Goal: Download file/media

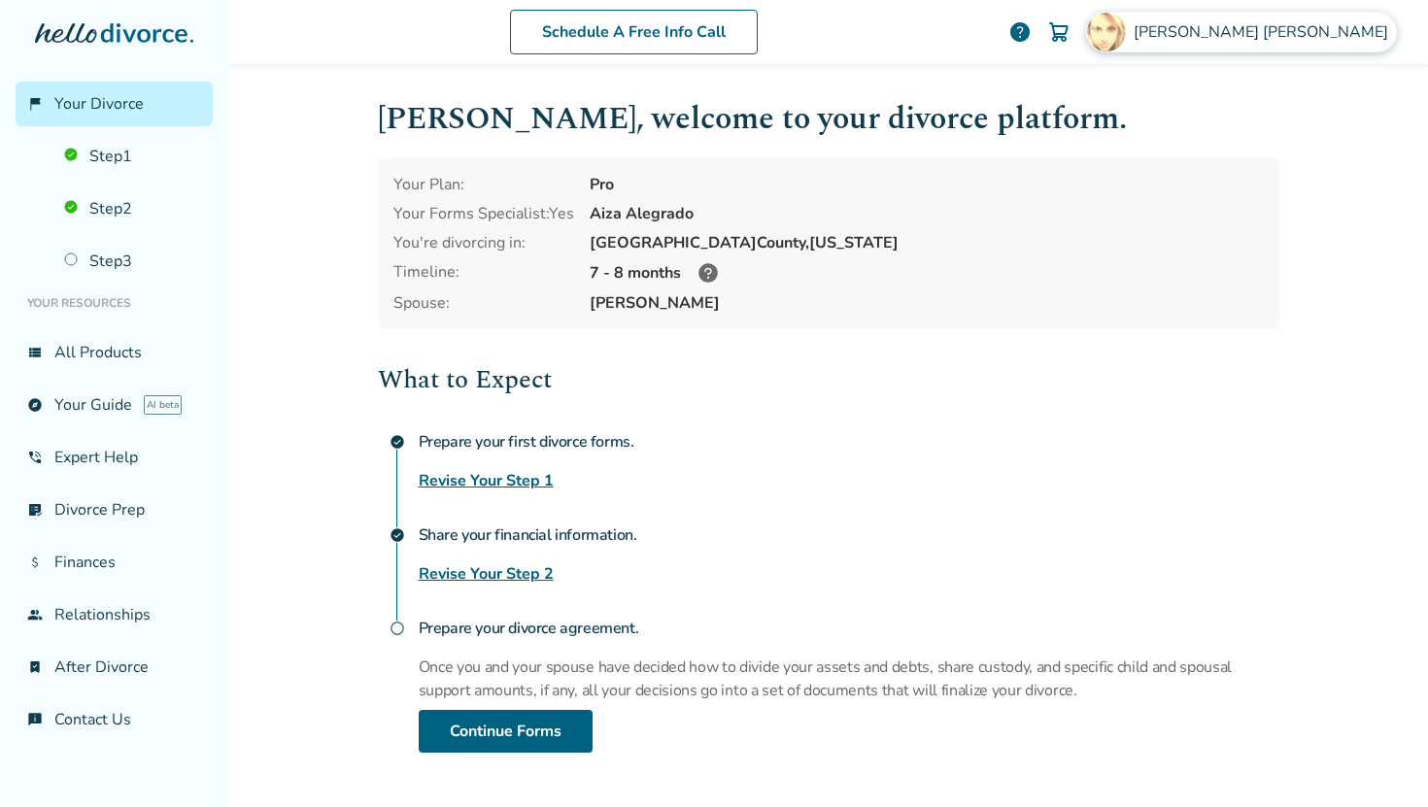
click at [1335, 40] on span "[PERSON_NAME]" at bounding box center [1265, 31] width 262 height 21
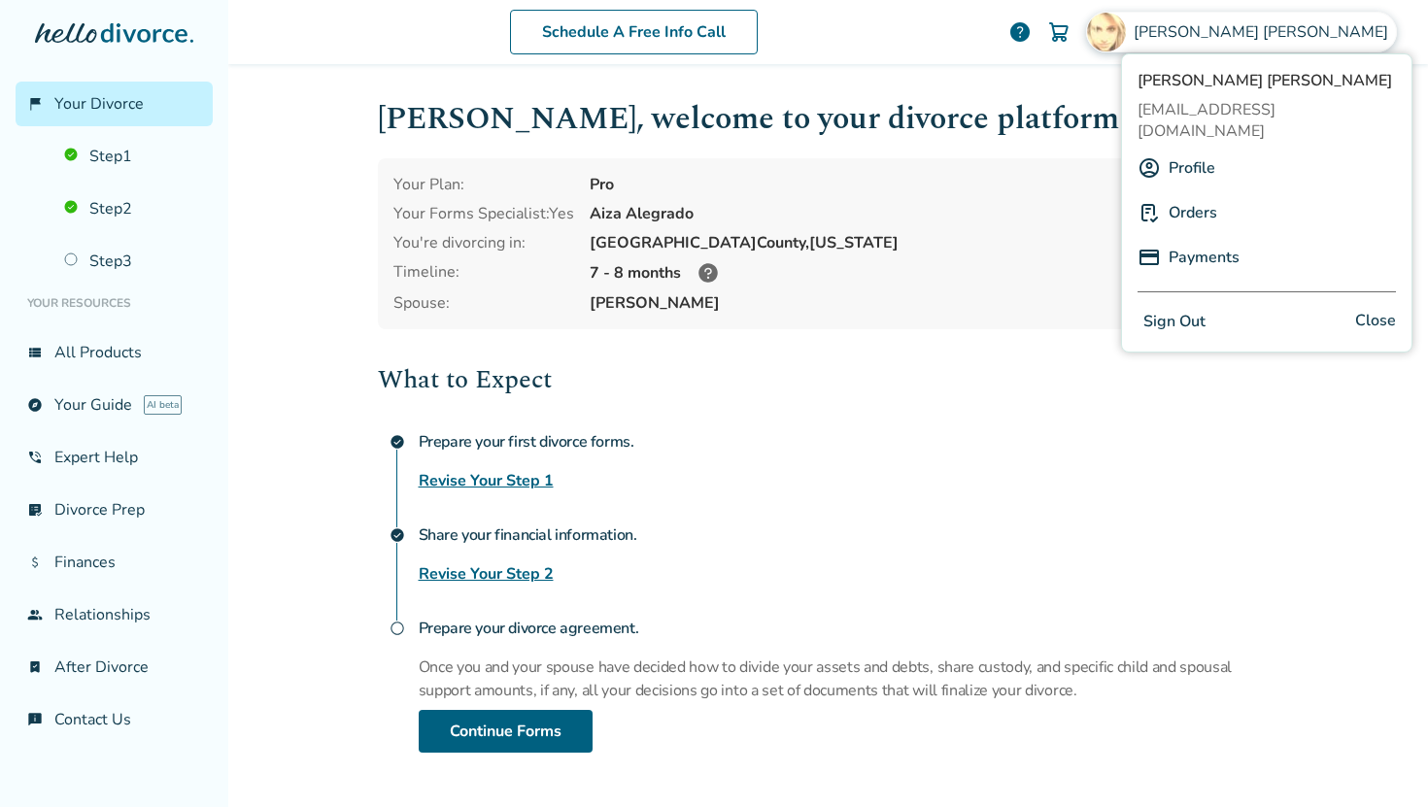
click at [1209, 152] on link "Profile" at bounding box center [1192, 168] width 47 height 37
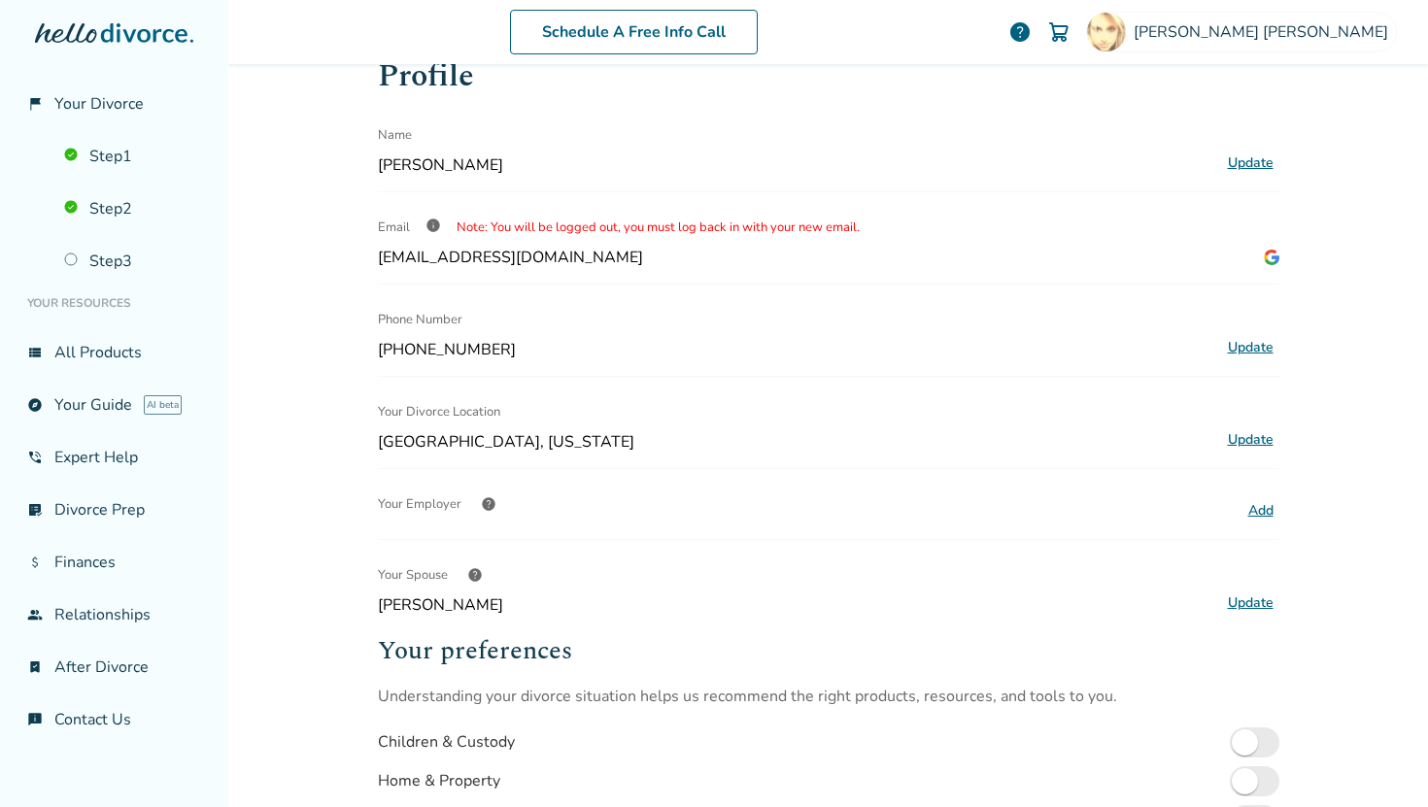
scroll to position [49, 0]
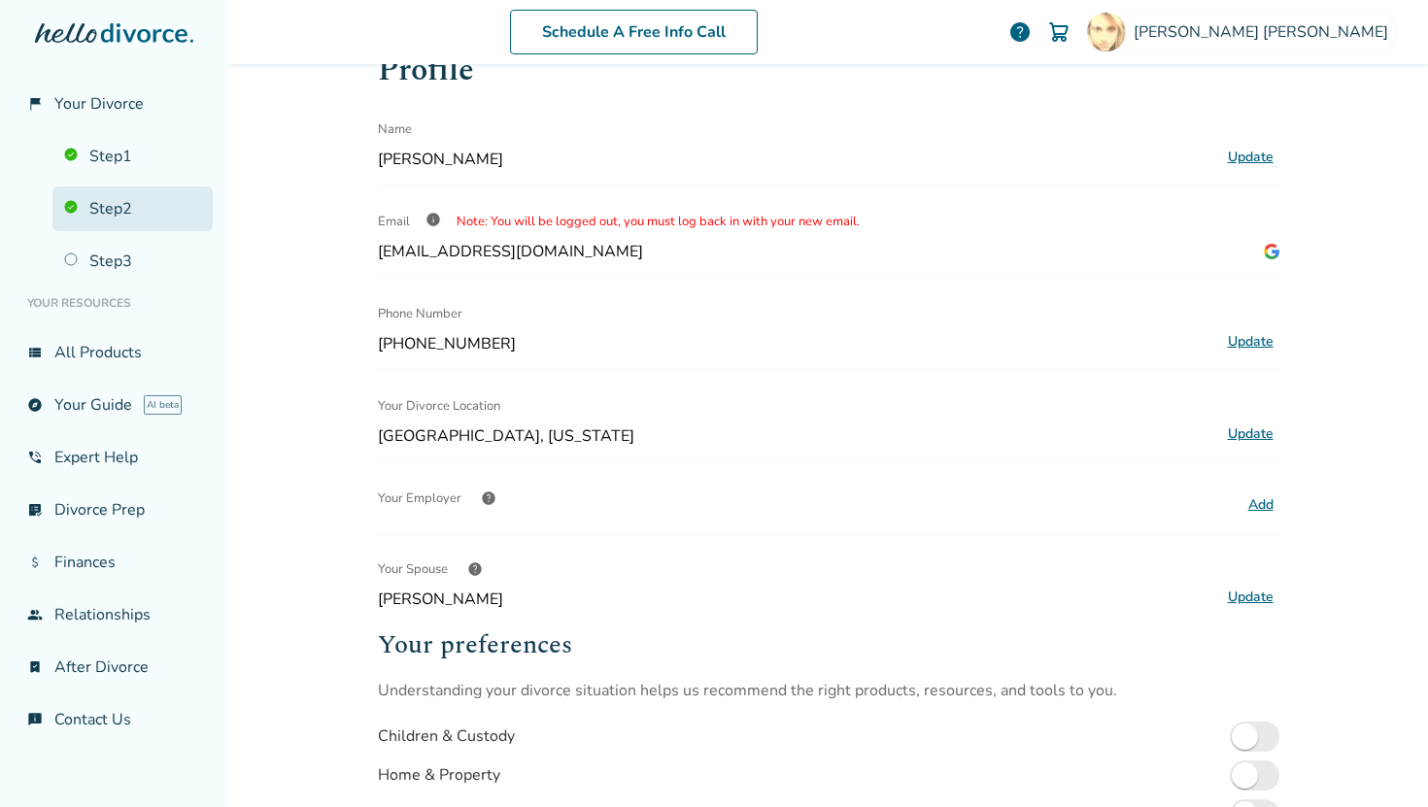
click at [135, 208] on link "Step 2" at bounding box center [132, 209] width 160 height 45
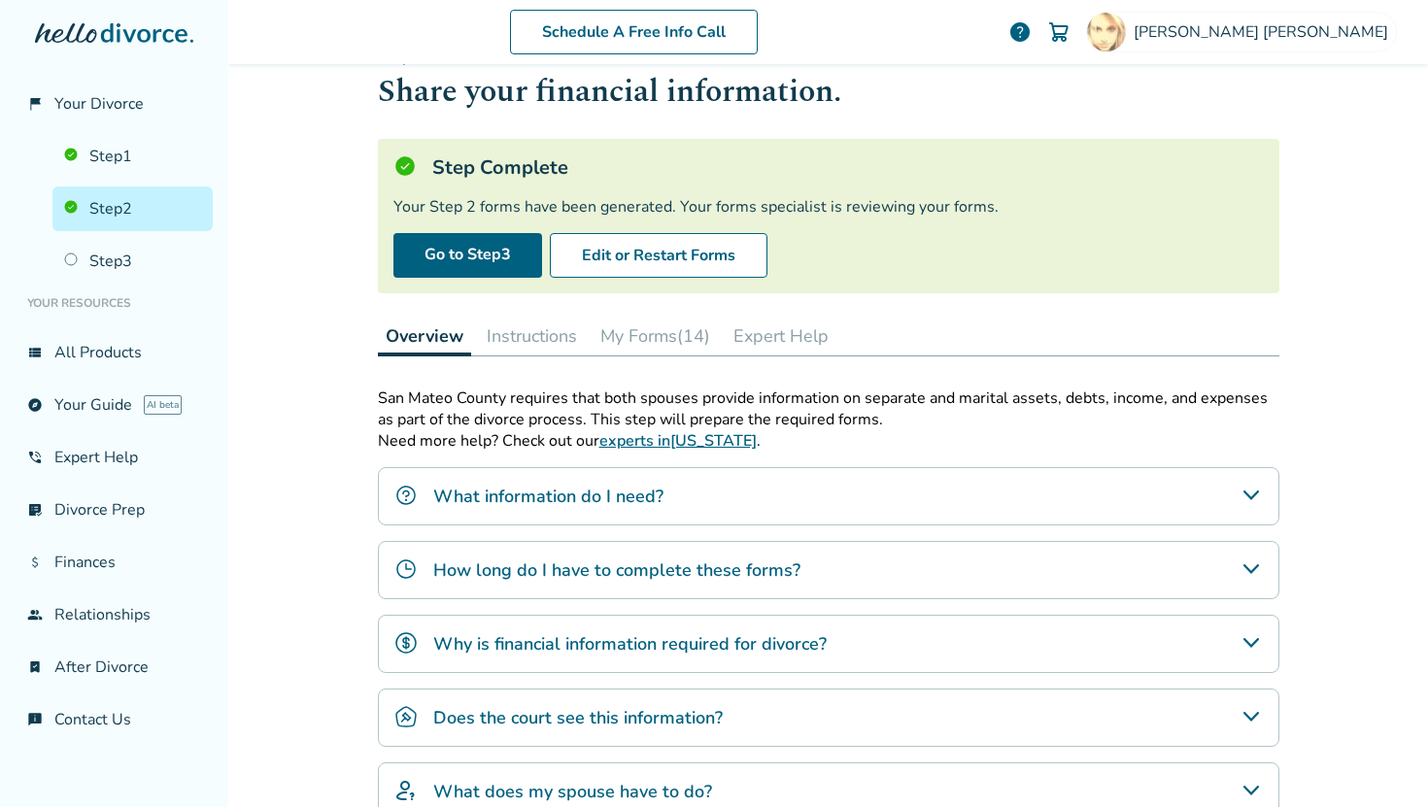
click at [678, 324] on button "My Forms (14)" at bounding box center [655, 336] width 125 height 39
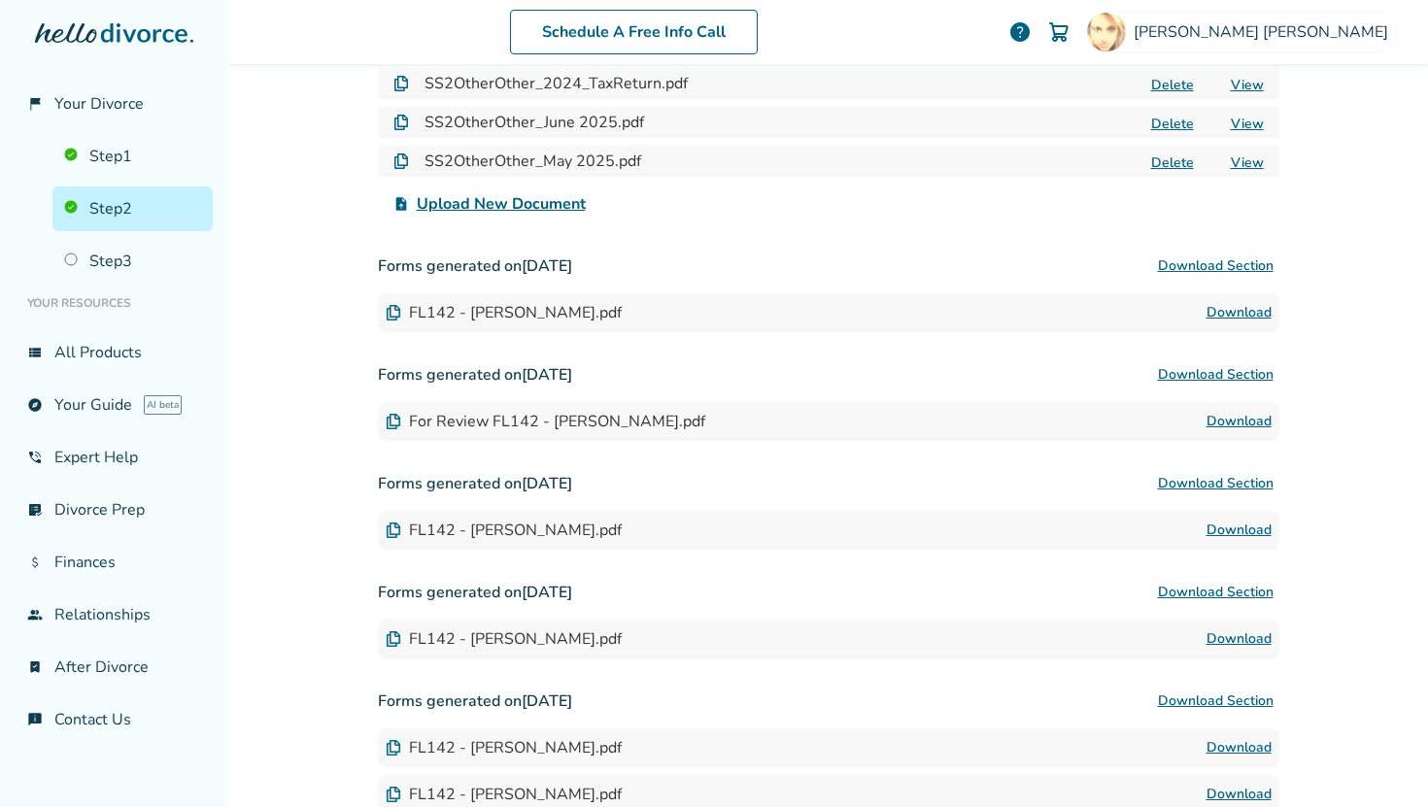
scroll to position [493, 0]
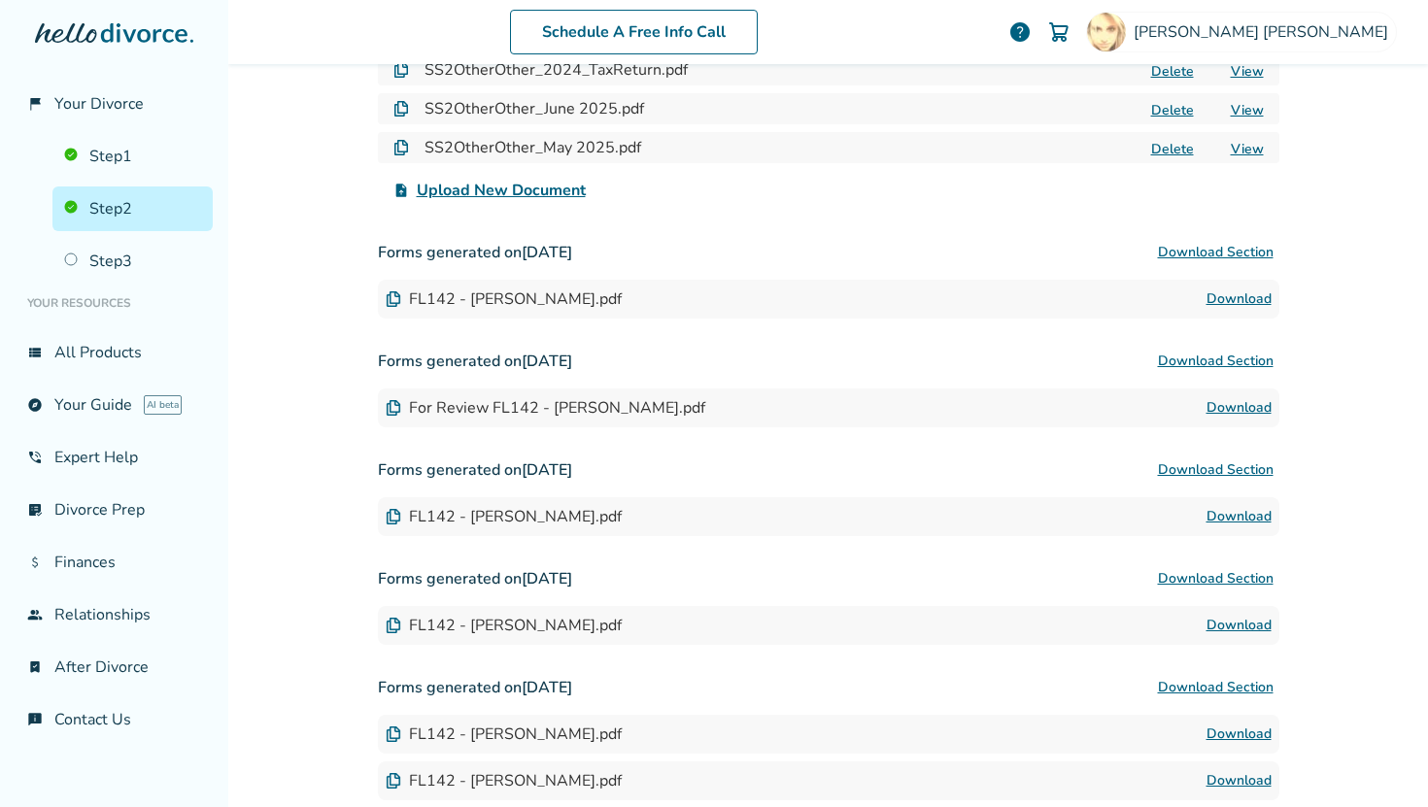
click at [1242, 295] on link "Download" at bounding box center [1239, 299] width 65 height 23
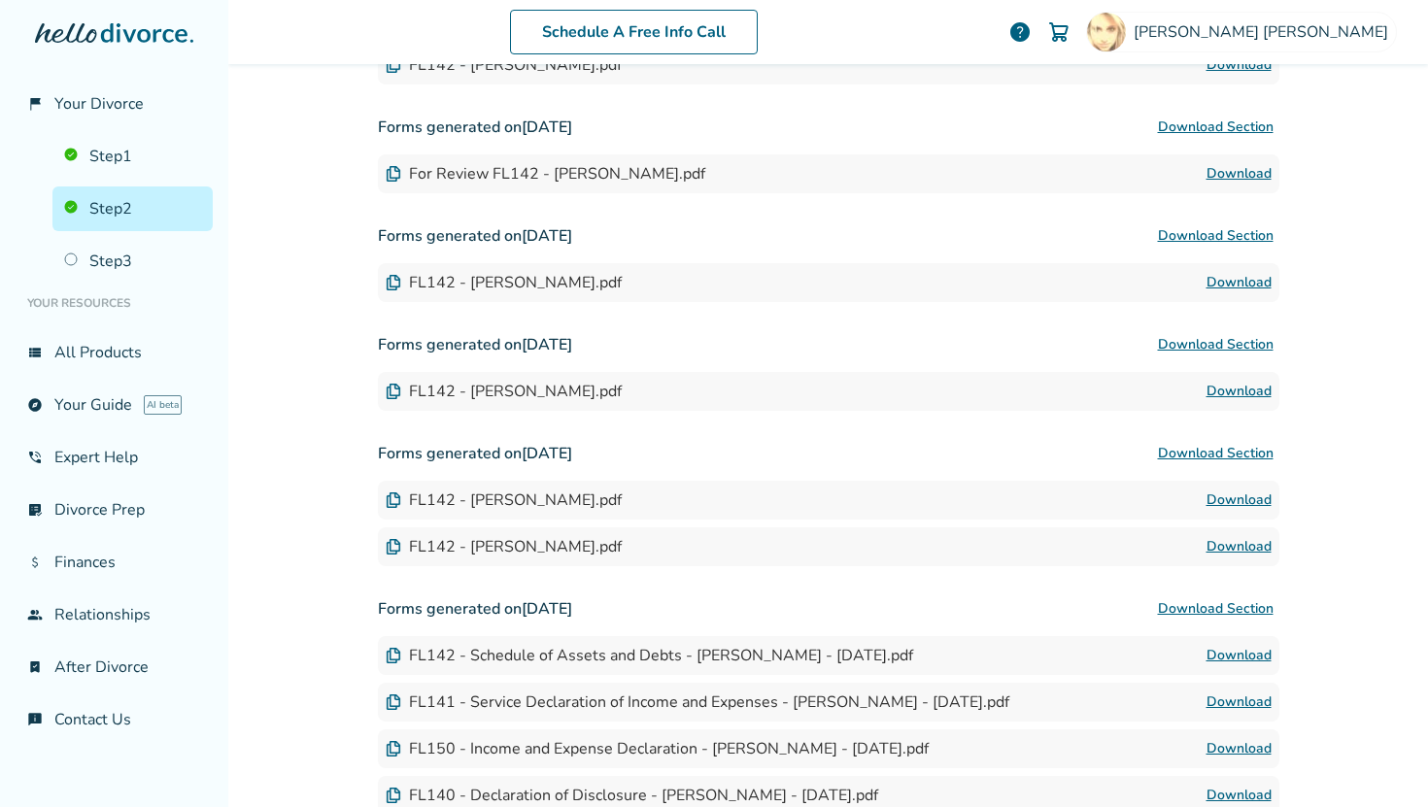
click at [1223, 501] on link "Download" at bounding box center [1239, 500] width 65 height 23
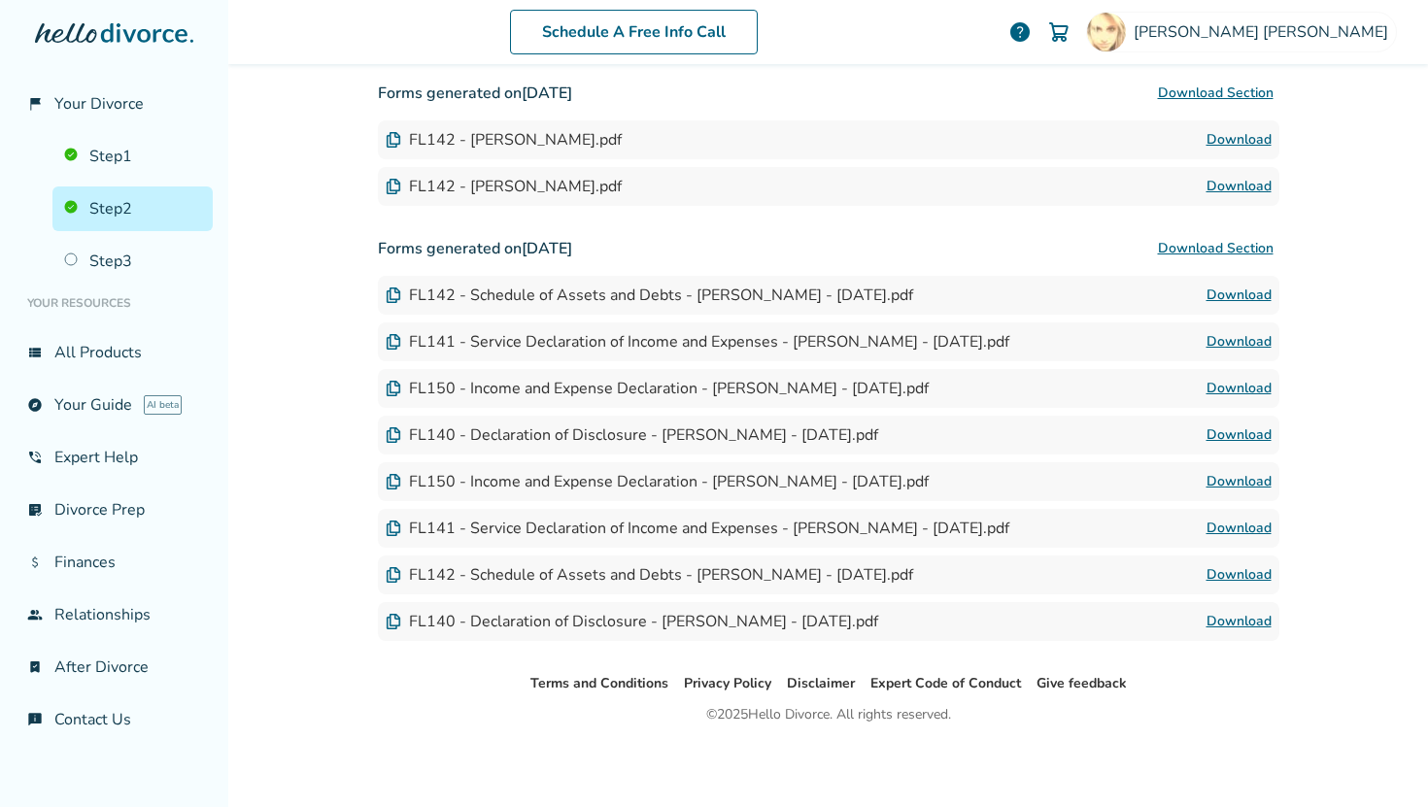
scroll to position [1085, 0]
click at [1225, 622] on link "Download" at bounding box center [1239, 623] width 65 height 23
click at [1244, 336] on link "Download" at bounding box center [1239, 343] width 65 height 23
